Goal: Navigation & Orientation: Find specific page/section

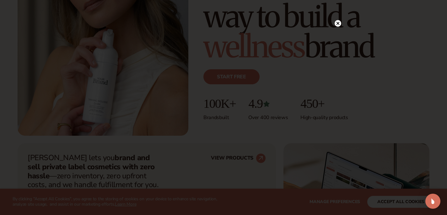
scroll to position [118, 0]
click at [336, 37] on circle at bounding box center [337, 36] width 7 height 7
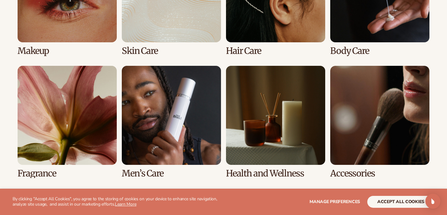
scroll to position [1283, 0]
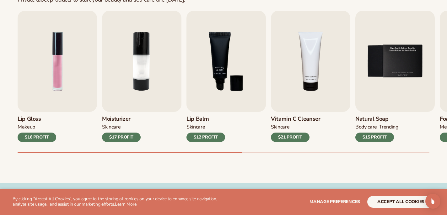
scroll to position [210, 0]
